Goal: Information Seeking & Learning: Learn about a topic

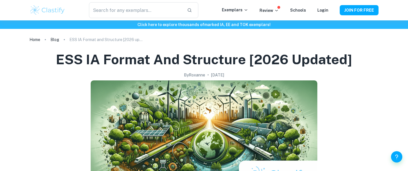
scroll to position [787, 0]
